Goal: Task Accomplishment & Management: Manage account settings

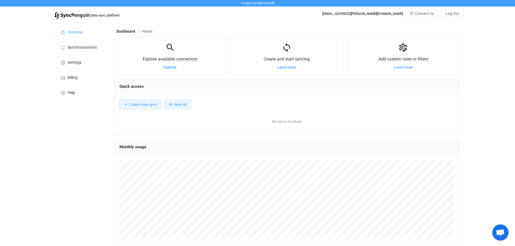
scroll to position [105, 346]
click at [145, 106] on span "Create new sync" at bounding box center [143, 104] width 28 height 4
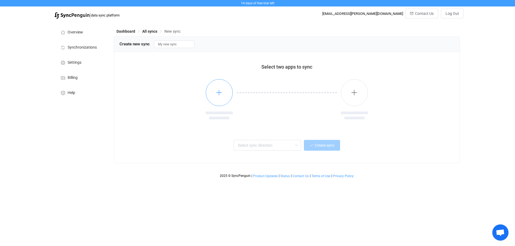
click at [229, 94] on button "button" at bounding box center [219, 92] width 27 height 27
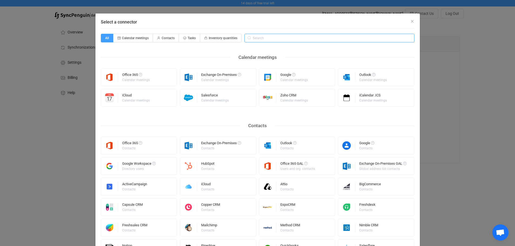
click at [258, 35] on input "Select a connector" at bounding box center [329, 38] width 170 height 9
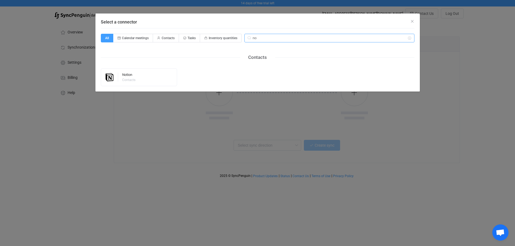
type input "n"
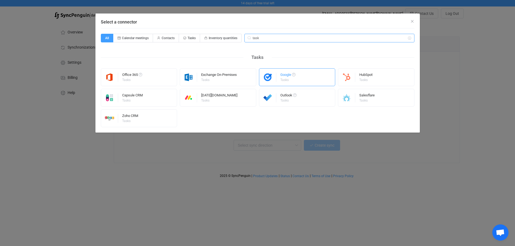
type input "task"
click at [283, 76] on div "Google" at bounding box center [287, 75] width 15 height 5
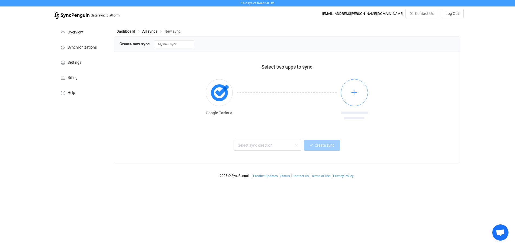
click at [350, 94] on button "button" at bounding box center [354, 92] width 27 height 27
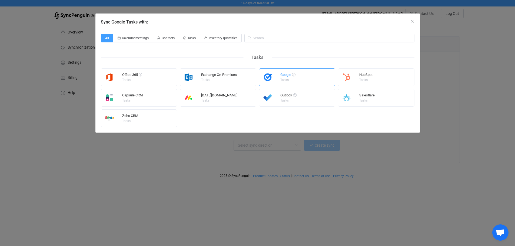
click at [286, 80] on div "Tasks" at bounding box center [287, 79] width 14 height 3
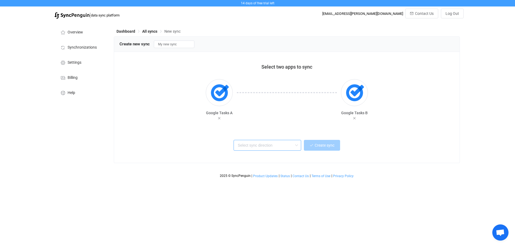
click at [267, 145] on input "text" at bounding box center [268, 145] width 68 height 11
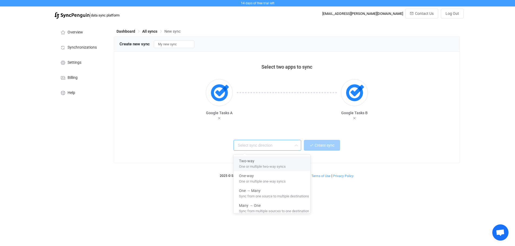
click at [263, 165] on span "One or multiple two-way syncs" at bounding box center [262, 166] width 47 height 6
type input "Two-way"
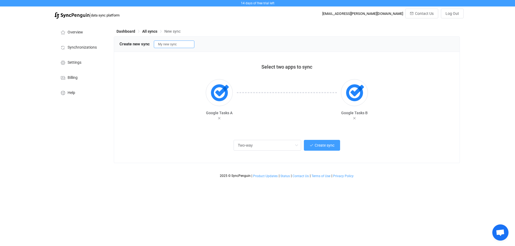
click at [167, 44] on input "My new sync" at bounding box center [174, 45] width 41 height 8
type input "Google Tasks"
click at [316, 148] on button "Create sync" at bounding box center [322, 145] width 36 height 11
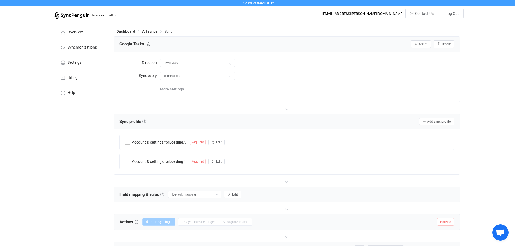
type input "10 minutes"
click at [251, 141] on icon "button" at bounding box center [249, 142] width 3 height 3
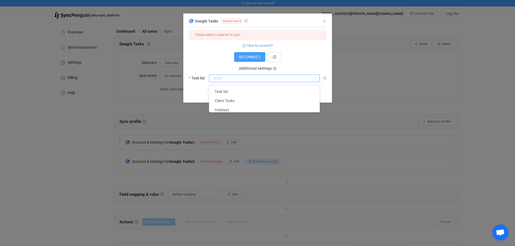
click at [231, 78] on input "dialog" at bounding box center [264, 79] width 111 height 8
click at [232, 89] on li "Task list" at bounding box center [266, 91] width 114 height 9
type input "Task list"
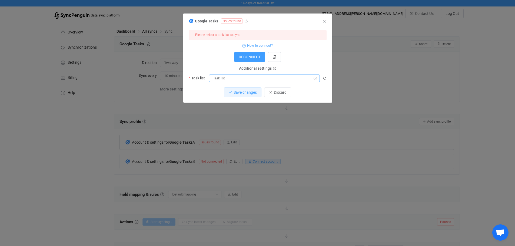
click at [246, 77] on input "Task list" at bounding box center [264, 79] width 111 height 8
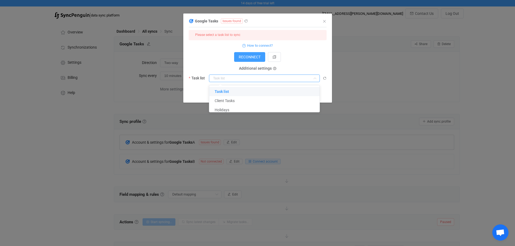
click at [237, 91] on li "Task list" at bounding box center [266, 91] width 114 height 9
type input "Task list"
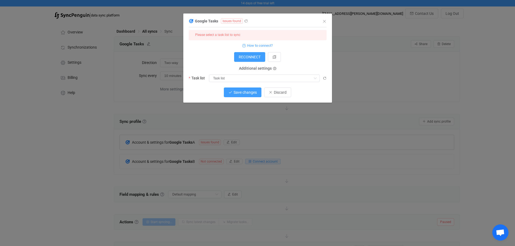
click at [243, 94] on span "Save changes" at bounding box center [245, 92] width 23 height 4
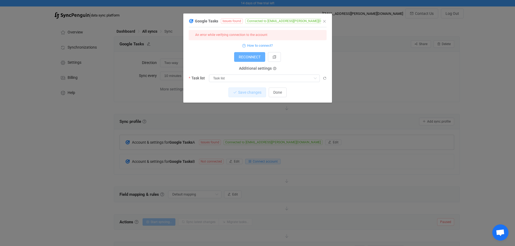
click at [256, 58] on span "RECONNECT" at bounding box center [250, 57] width 22 height 4
click at [260, 45] on span "How to connect?" at bounding box center [260, 45] width 26 height 6
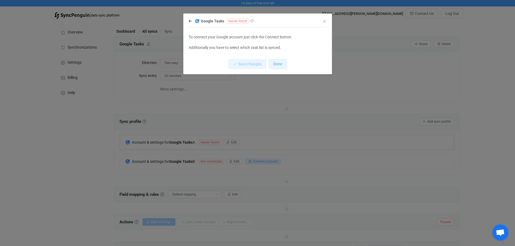
click at [280, 67] on button "Done" at bounding box center [278, 64] width 18 height 10
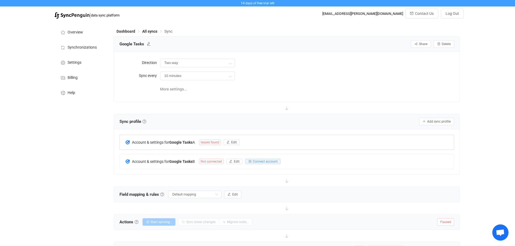
click at [214, 142] on span "Issues found" at bounding box center [210, 142] width 22 height 5
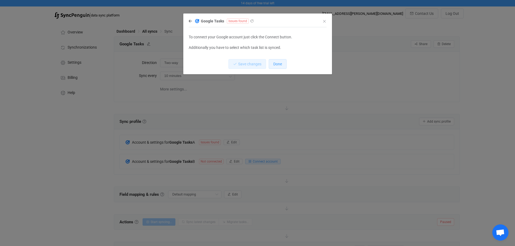
click at [277, 66] on span "Done" at bounding box center [277, 64] width 9 height 4
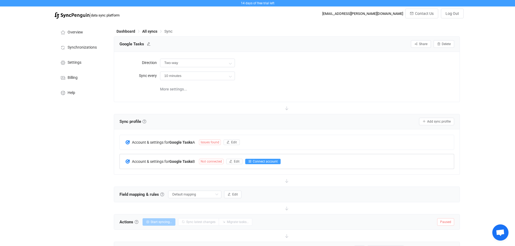
click at [257, 162] on span "Connect account" at bounding box center [265, 162] width 25 height 4
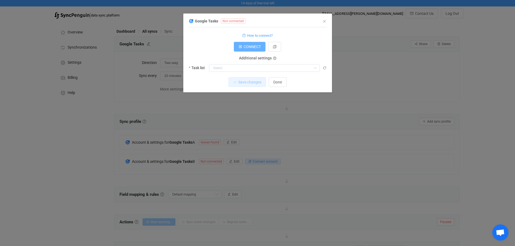
click at [248, 49] on span "CONNECT" at bounding box center [252, 47] width 17 height 4
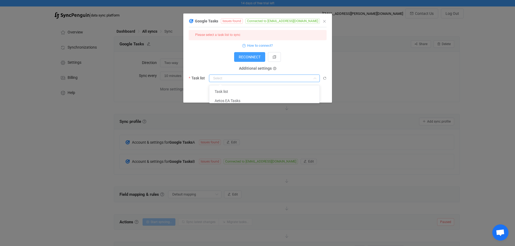
click at [228, 79] on input "dialog" at bounding box center [264, 79] width 111 height 8
click at [228, 88] on li "Task list" at bounding box center [266, 91] width 114 height 9
type input "Task list"
click at [249, 92] on span "Save changes" at bounding box center [245, 92] width 23 height 4
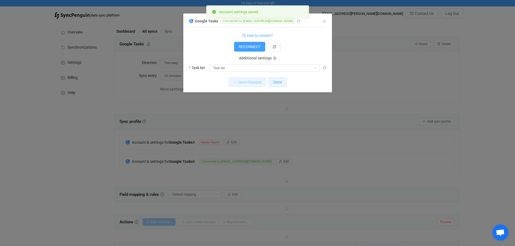
click at [276, 82] on span "Done" at bounding box center [277, 82] width 9 height 4
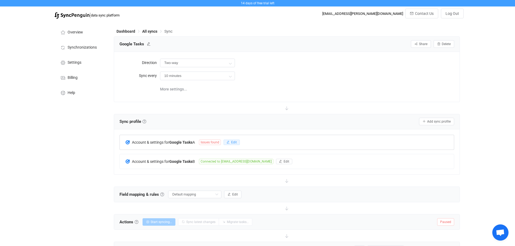
click at [235, 141] on span "Edit" at bounding box center [234, 143] width 6 height 4
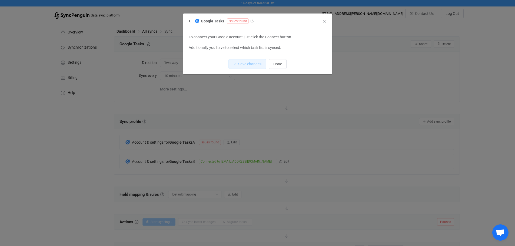
drag, startPoint x: 240, startPoint y: 22, endPoint x: 250, endPoint y: 20, distance: 10.2
click at [240, 22] on span "Issues found" at bounding box center [238, 20] width 22 height 5
click at [250, 20] on icon "dialog" at bounding box center [252, 21] width 4 height 4
click at [280, 65] on span "Done" at bounding box center [277, 64] width 9 height 4
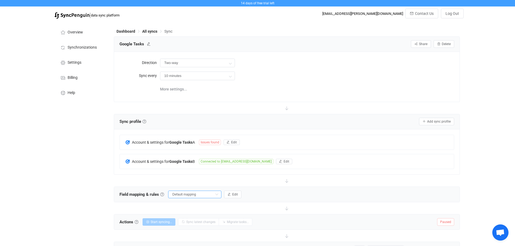
click at [193, 193] on input "Default mapping" at bounding box center [194, 195] width 53 height 8
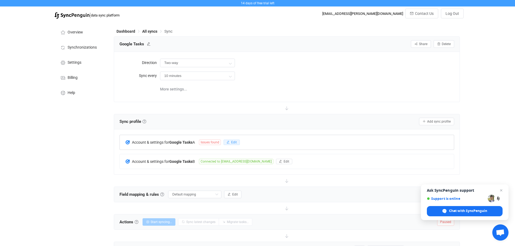
click at [233, 141] on span "Edit" at bounding box center [234, 143] width 6 height 4
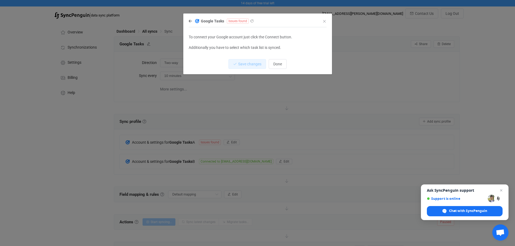
drag, startPoint x: 191, startPoint y: 21, endPoint x: 189, endPoint y: 24, distance: 3.6
click at [191, 22] on icon "dialog" at bounding box center [190, 21] width 3 height 4
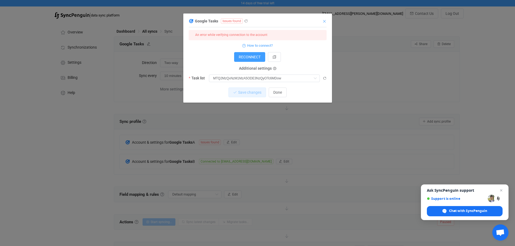
drag, startPoint x: 324, startPoint y: 21, endPoint x: 111, endPoint y: 74, distance: 219.3
click at [324, 21] on icon "Close" at bounding box center [324, 21] width 4 height 4
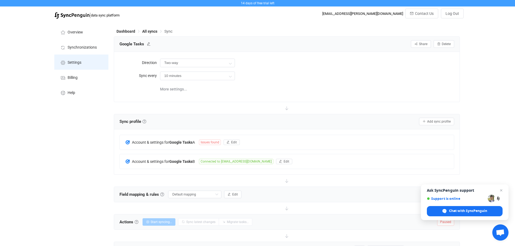
click at [74, 61] on span "Settings" at bounding box center [75, 63] width 14 height 4
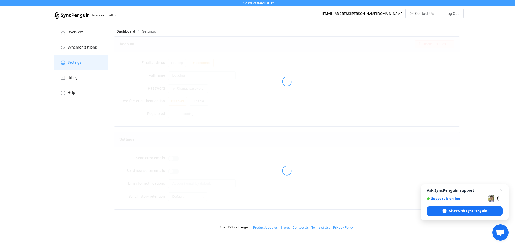
type input "Shayne Adler"
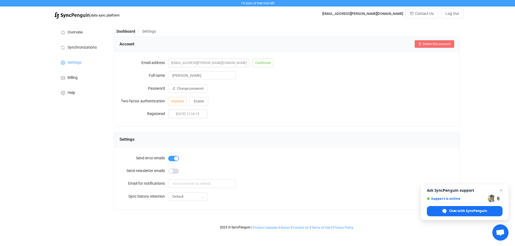
click at [427, 43] on span "Delete this account" at bounding box center [437, 44] width 28 height 4
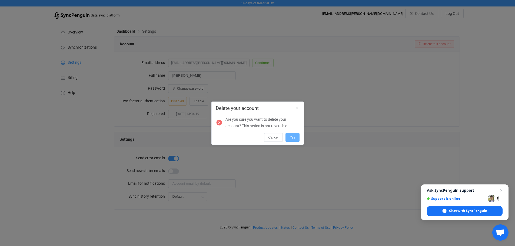
click at [294, 137] on span "Yes" at bounding box center [292, 138] width 5 height 4
